Goal: Information Seeking & Learning: Learn about a topic

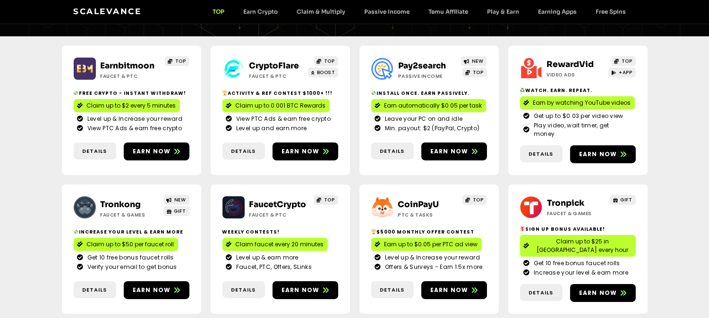
scroll to position [182, 0]
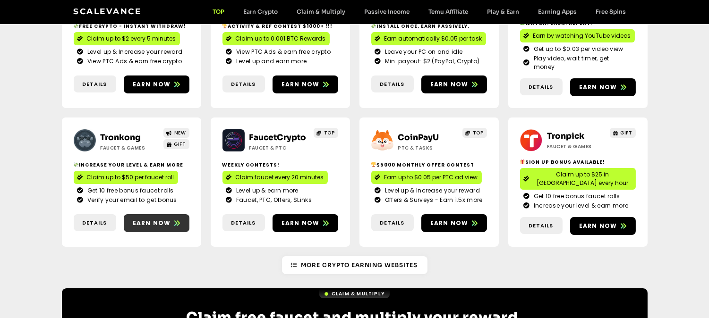
click at [168, 219] on span "Earn now" at bounding box center [152, 223] width 38 height 8
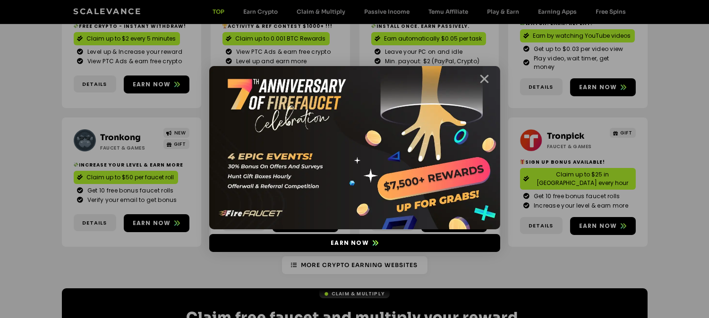
click at [485, 76] on icon "Close" at bounding box center [485, 79] width 12 height 12
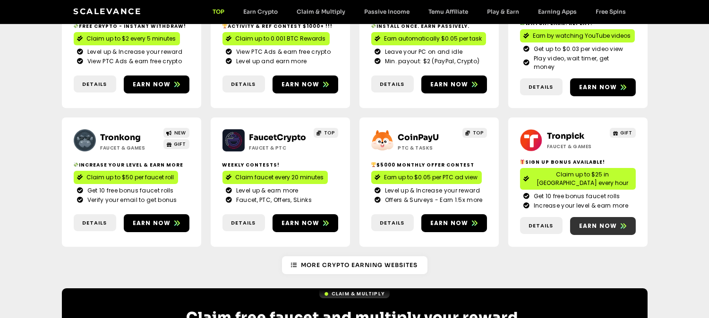
click at [612, 222] on span "Earn now" at bounding box center [598, 226] width 38 height 8
click at [608, 222] on span "Earn now" at bounding box center [598, 226] width 38 height 8
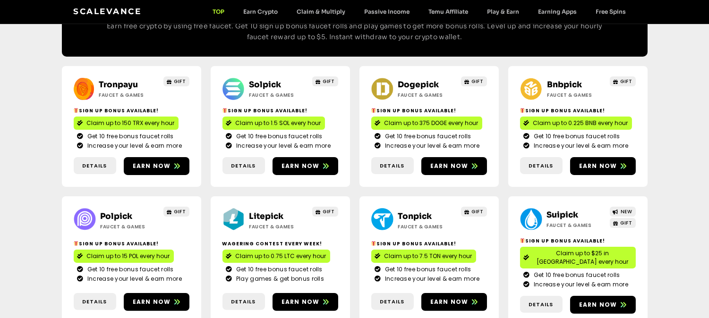
scroll to position [494, 0]
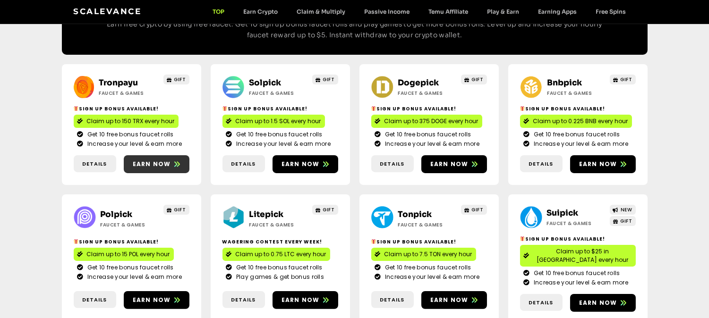
click at [171, 160] on span "Earn now" at bounding box center [157, 164] width 66 height 8
click at [327, 161] on icon at bounding box center [326, 164] width 6 height 6
click at [455, 160] on span "Earn now" at bounding box center [449, 164] width 38 height 8
click at [617, 160] on span "Earn now" at bounding box center [603, 164] width 66 height 8
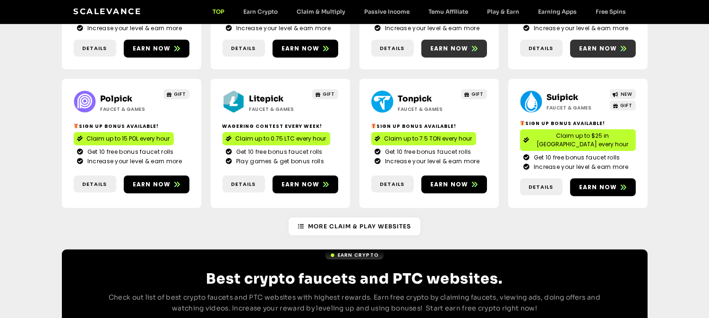
scroll to position [612, 0]
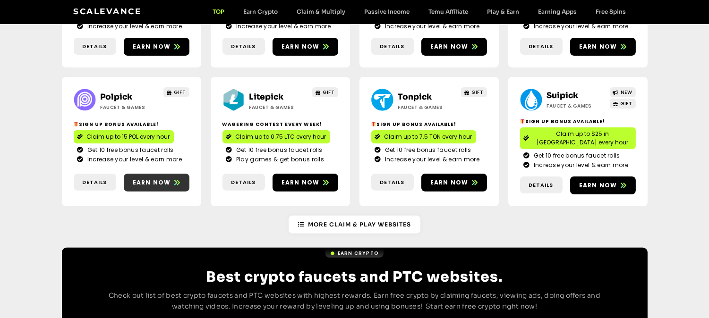
click at [172, 178] on span "Earn now" at bounding box center [157, 182] width 66 height 8
click at [323, 180] on icon at bounding box center [326, 183] width 6 height 6
click at [463, 178] on span "Earn now" at bounding box center [449, 182] width 38 height 8
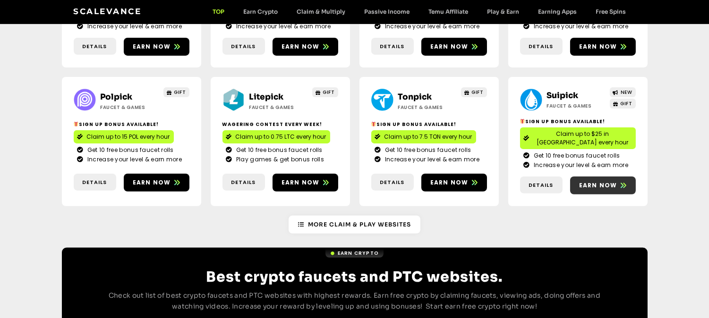
click at [602, 181] on span "Earn now" at bounding box center [598, 185] width 38 height 8
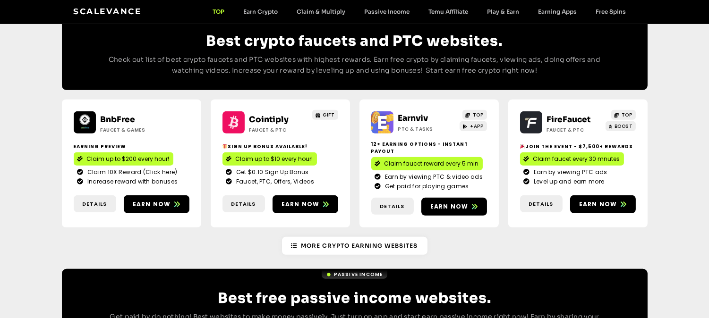
scroll to position [866, 0]
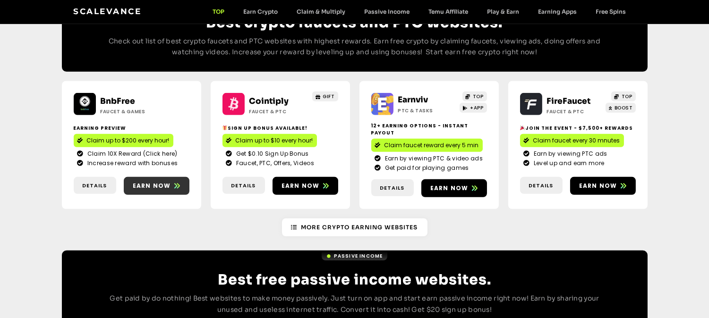
click at [161, 182] on span "Earn now" at bounding box center [152, 186] width 38 height 8
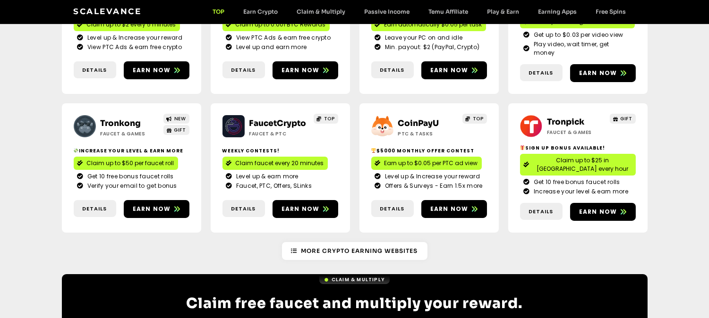
scroll to position [200, 0]
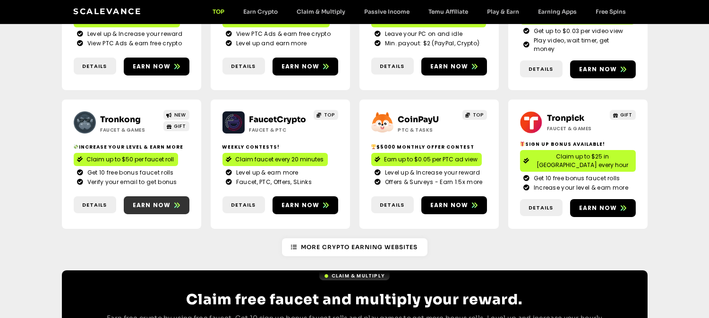
click at [171, 201] on span "Earn now" at bounding box center [157, 205] width 66 height 8
click at [615, 204] on span "Earn now" at bounding box center [598, 208] width 38 height 8
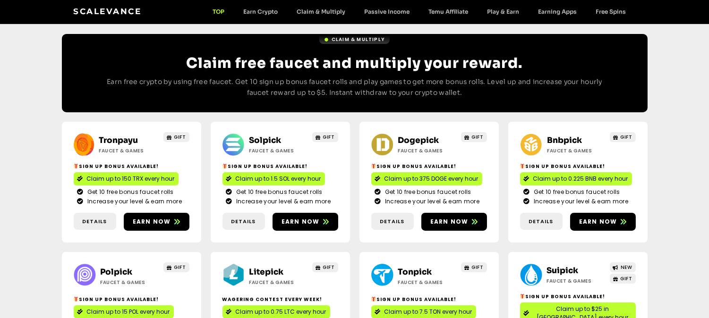
scroll to position [441, 0]
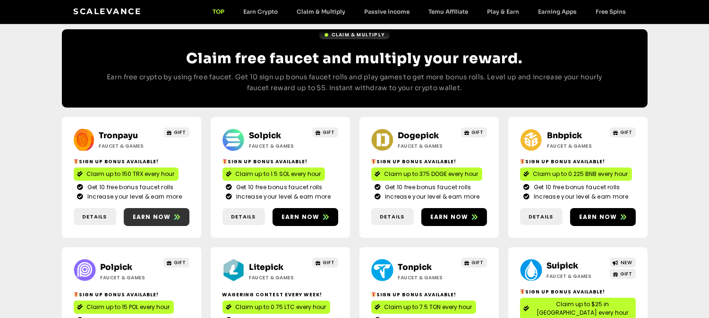
click at [169, 213] on span "Earn now" at bounding box center [152, 217] width 38 height 8
click at [318, 213] on span "Earn now" at bounding box center [305, 217] width 66 height 8
click at [464, 213] on span "Earn now" at bounding box center [449, 217] width 38 height 8
click at [458, 213] on span "Earn now" at bounding box center [449, 217] width 38 height 8
click at [617, 208] on link "Earn now" at bounding box center [603, 217] width 66 height 18
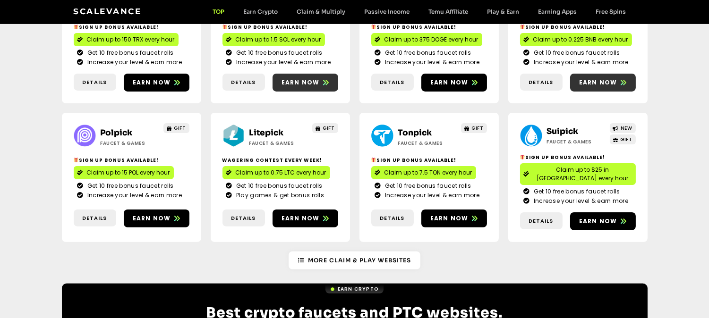
scroll to position [596, 0]
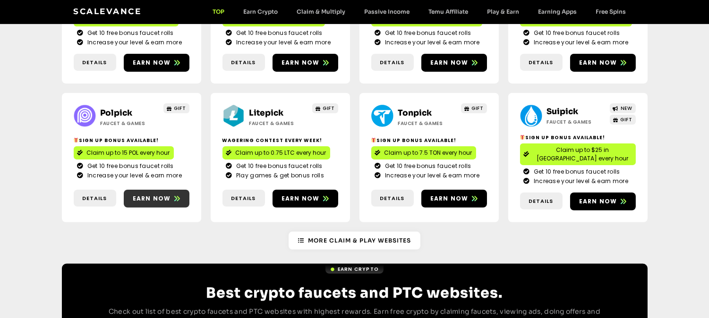
click at [177, 196] on icon at bounding box center [177, 198] width 6 height 5
click at [323, 196] on icon at bounding box center [326, 198] width 6 height 5
click at [319, 195] on span "Earn now" at bounding box center [305, 199] width 66 height 8
click at [468, 195] on span "Earn now" at bounding box center [454, 199] width 66 height 8
click at [319, 195] on span "Earn now" at bounding box center [305, 199] width 66 height 8
